Goal: Find specific page/section: Find specific page/section

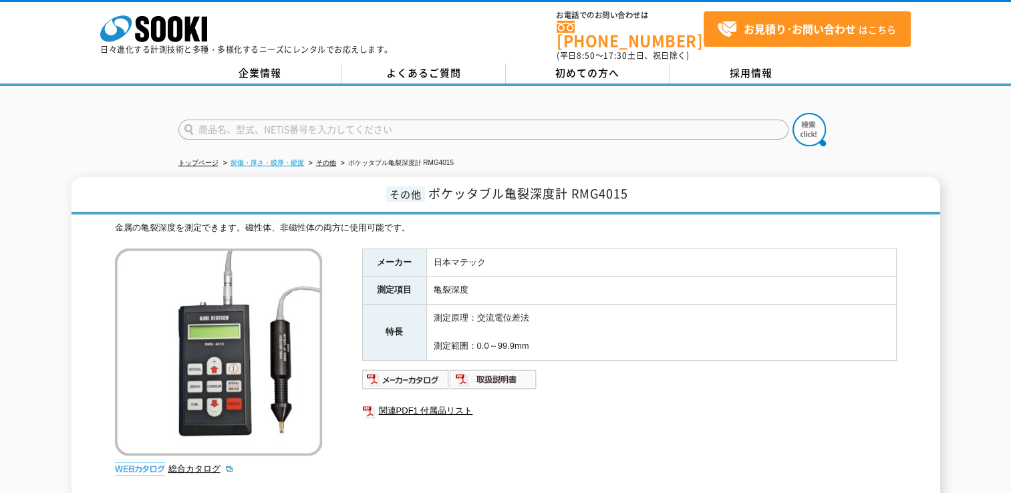
click at [289, 159] on link "探傷・厚さ・膜厚・硬度" at bounding box center [266, 162] width 73 height 7
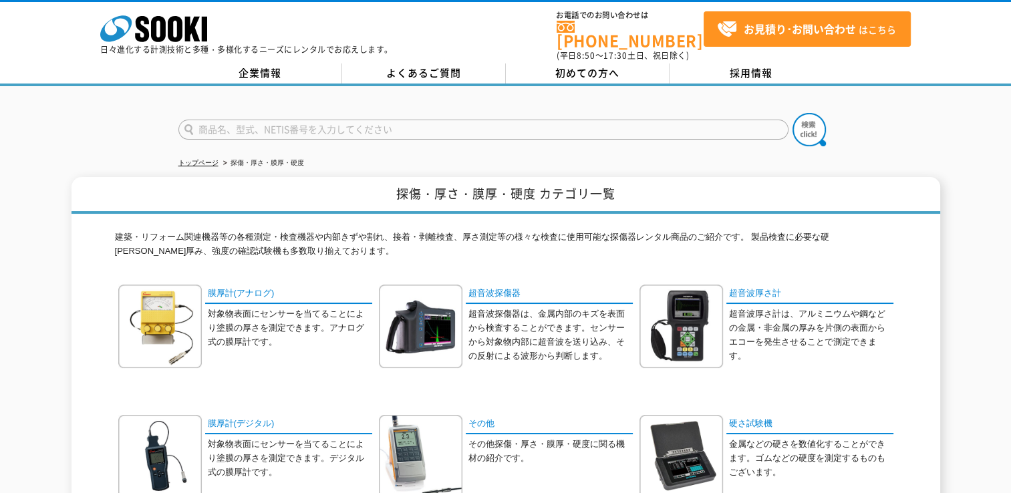
scroll to position [67, 0]
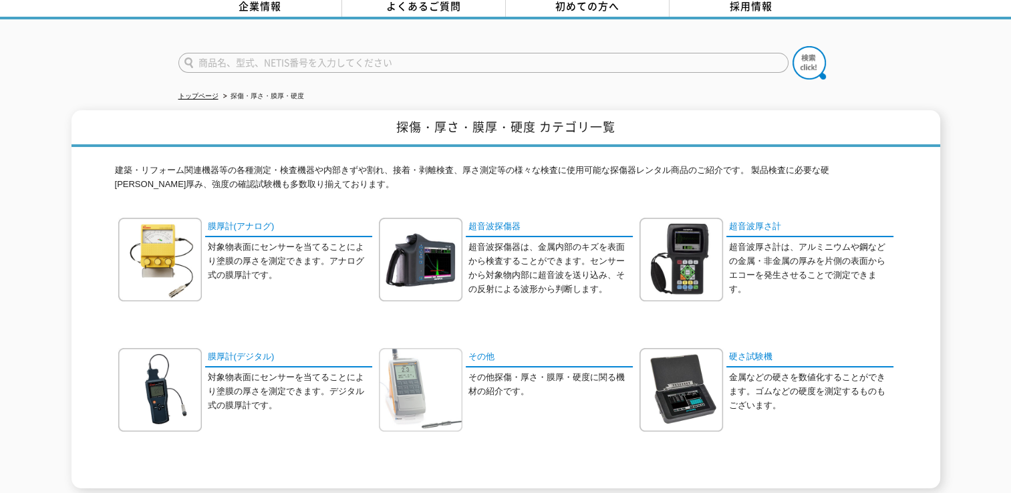
click at [392, 373] on img at bounding box center [420, 389] width 83 height 83
click at [419, 371] on img at bounding box center [420, 389] width 83 height 83
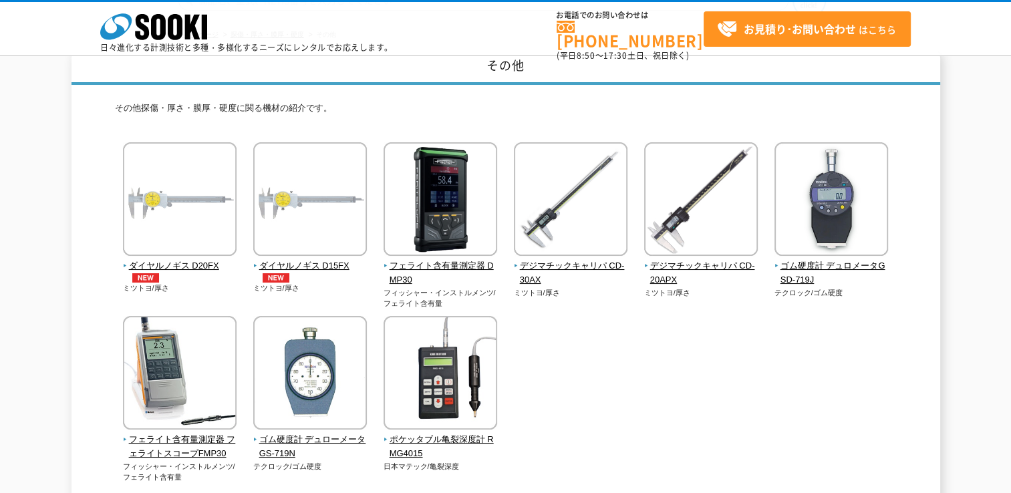
scroll to position [200, 0]
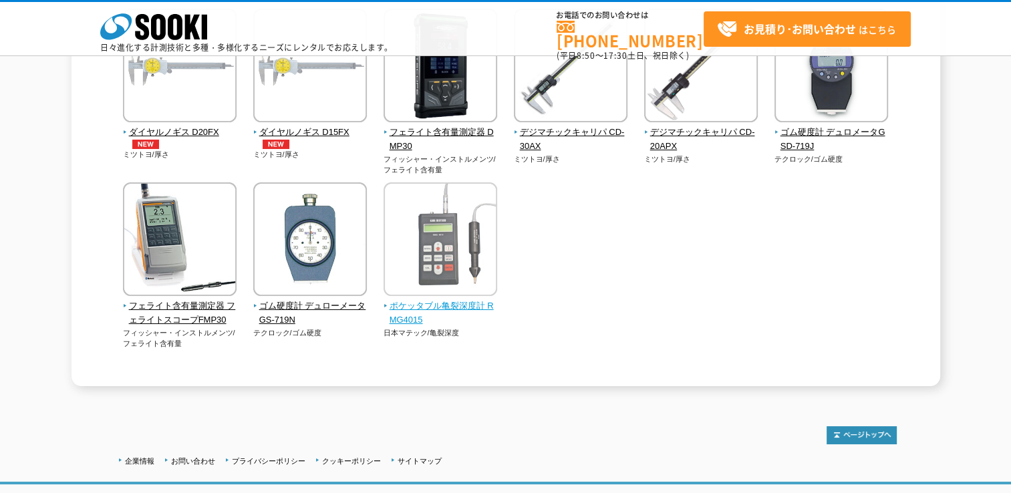
click at [434, 261] on img at bounding box center [440, 240] width 114 height 117
